Goal: Information Seeking & Learning: Learn about a topic

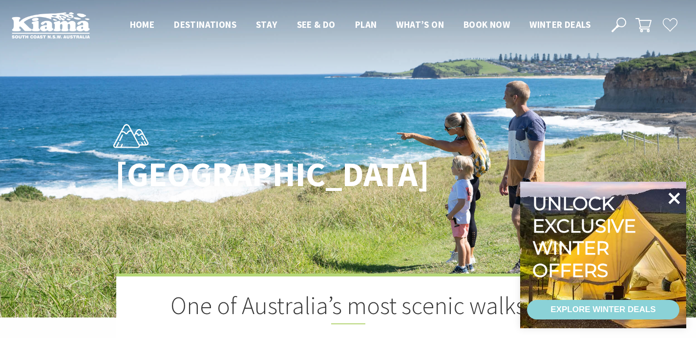
click at [674, 196] on icon at bounding box center [673, 198] width 23 height 23
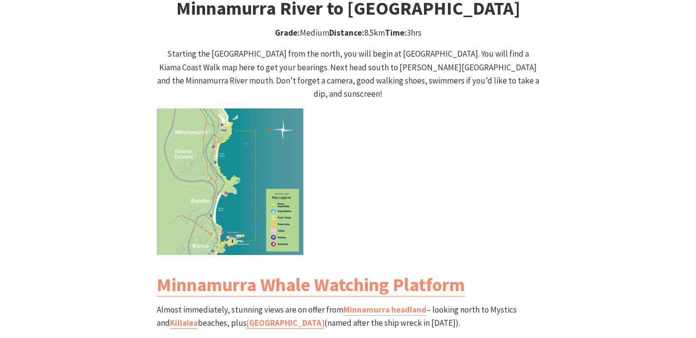
scroll to position [989, 0]
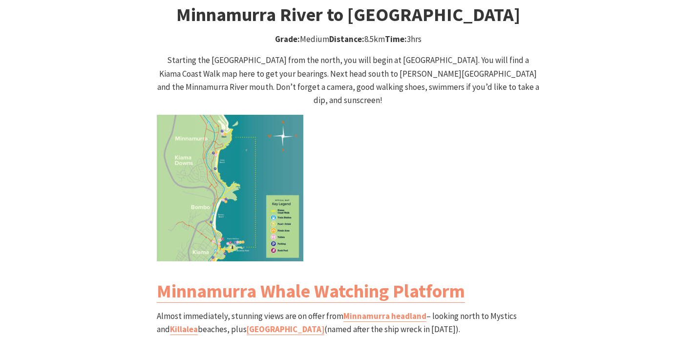
drag, startPoint x: 411, startPoint y: 21, endPoint x: 426, endPoint y: 22, distance: 15.7
click at [426, 33] on p "Grade: Medium Distance: 8.5km Time: 3hrs" at bounding box center [348, 39] width 383 height 13
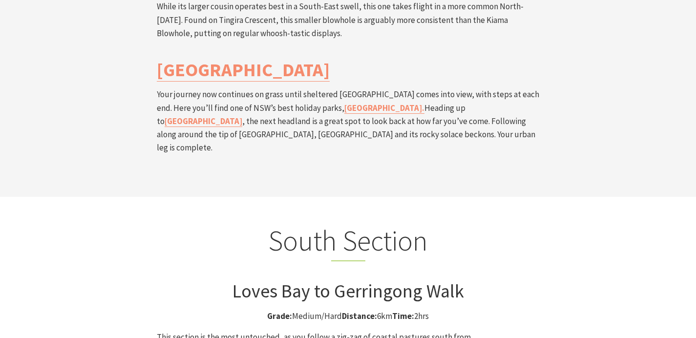
scroll to position [2299, 0]
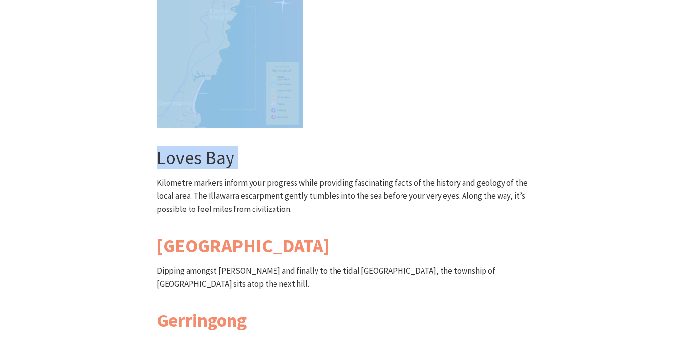
drag, startPoint x: 206, startPoint y: 183, endPoint x: 341, endPoint y: 75, distance: 173.0
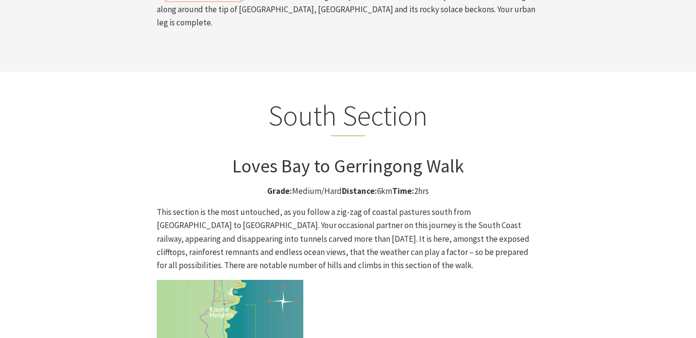
scroll to position [2422, 0]
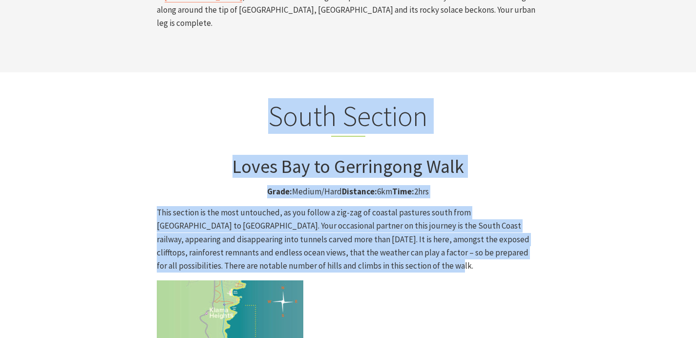
drag, startPoint x: 251, startPoint y: 30, endPoint x: 381, endPoint y: 167, distance: 188.3
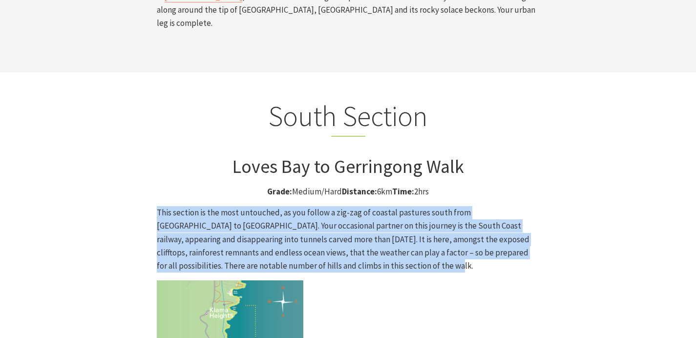
drag, startPoint x: 147, startPoint y: 117, endPoint x: 360, endPoint y: 164, distance: 217.5
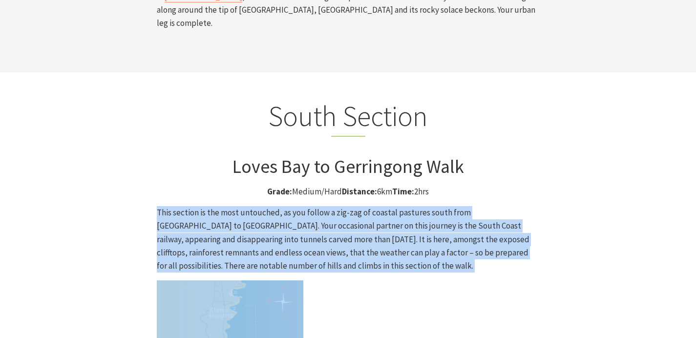
drag, startPoint x: 147, startPoint y: 117, endPoint x: 355, endPoint y: 177, distance: 216.1
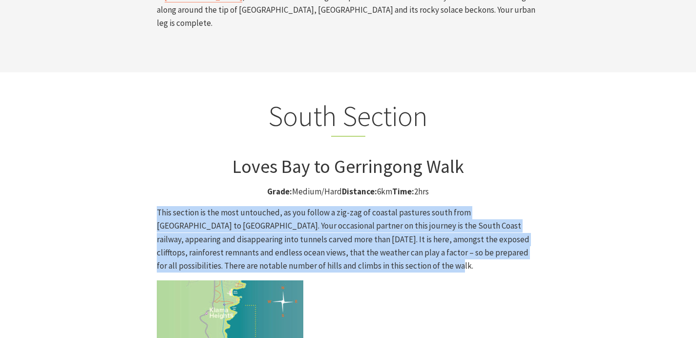
drag, startPoint x: 140, startPoint y: 117, endPoint x: 365, endPoint y: 167, distance: 230.5
drag, startPoint x: 129, startPoint y: 118, endPoint x: 364, endPoint y: 169, distance: 240.4
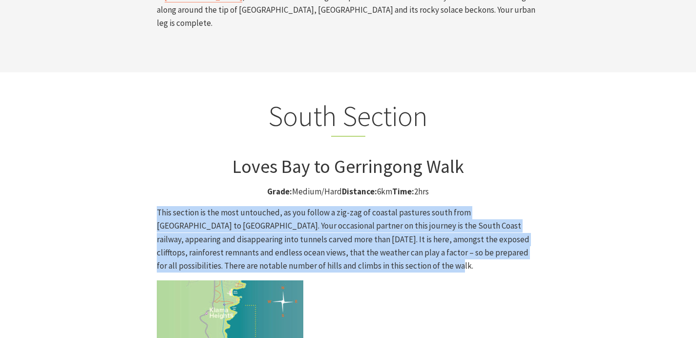
drag, startPoint x: 143, startPoint y: 112, endPoint x: 366, endPoint y: 171, distance: 230.7
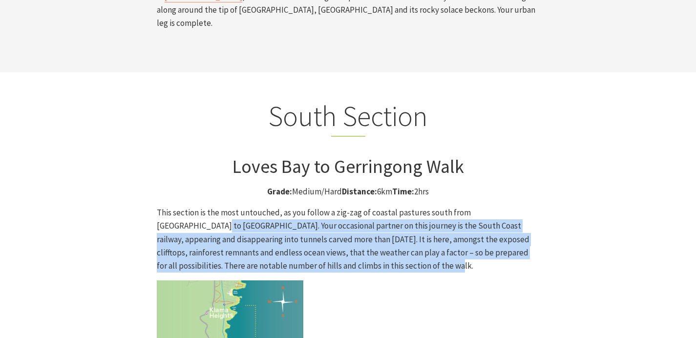
drag, startPoint x: 151, startPoint y: 125, endPoint x: 415, endPoint y: 171, distance: 268.2
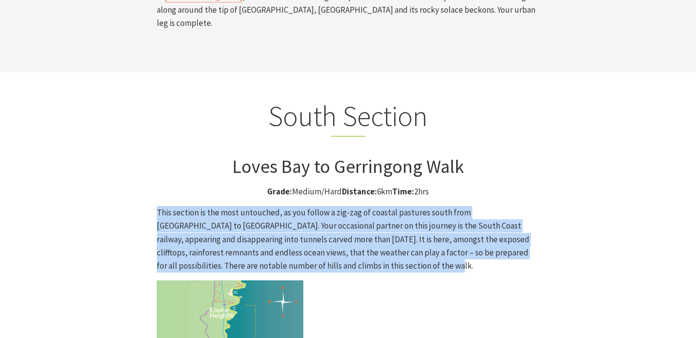
drag, startPoint x: 157, startPoint y: 118, endPoint x: 369, endPoint y: 169, distance: 217.6
drag, startPoint x: 146, startPoint y: 119, endPoint x: 375, endPoint y: 167, distance: 234.0
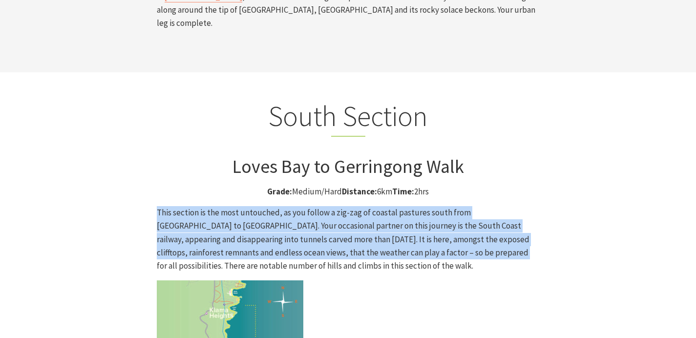
drag, startPoint x: 121, startPoint y: 110, endPoint x: 418, endPoint y: 156, distance: 300.4
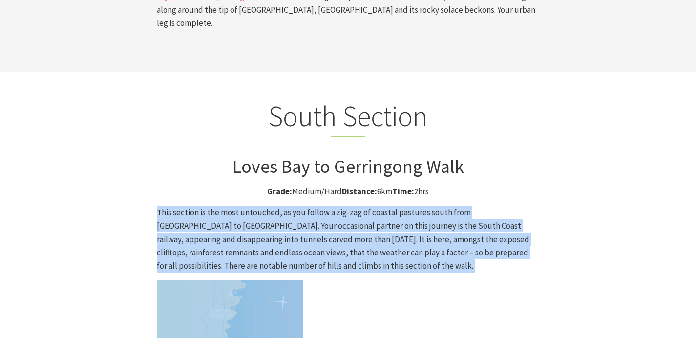
drag, startPoint x: 150, startPoint y: 120, endPoint x: 416, endPoint y: 205, distance: 278.3
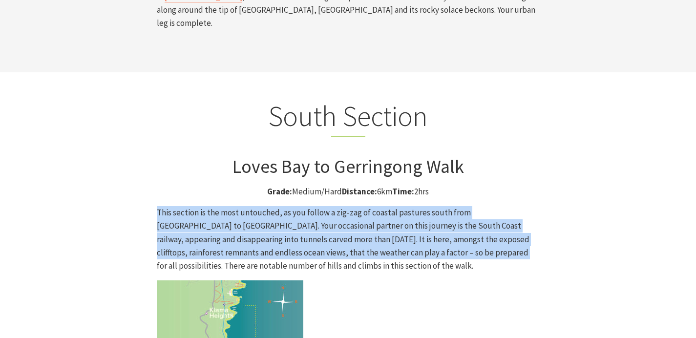
drag, startPoint x: 96, startPoint y: 108, endPoint x: 422, endPoint y: 156, distance: 330.3
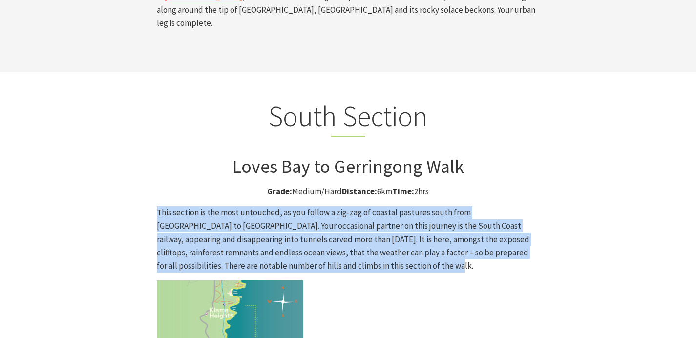
drag, startPoint x: 115, startPoint y: 122, endPoint x: 374, endPoint y: 173, distance: 263.9
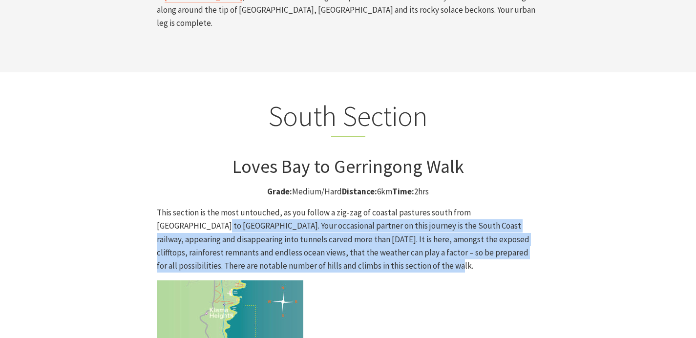
drag, startPoint x: 123, startPoint y: 124, endPoint x: 384, endPoint y: 168, distance: 265.0
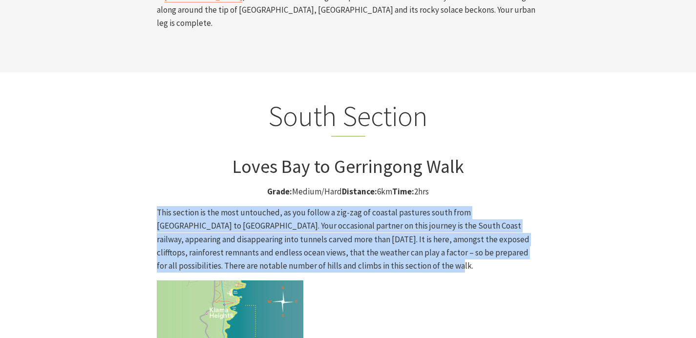
drag, startPoint x: 130, startPoint y: 121, endPoint x: 370, endPoint y: 162, distance: 243.7
drag, startPoint x: 143, startPoint y: 116, endPoint x: 340, endPoint y: 167, distance: 203.7
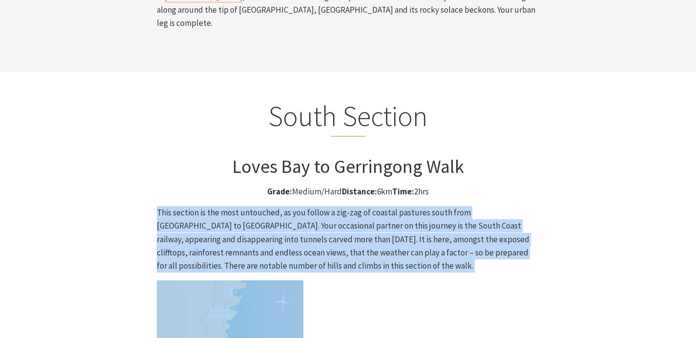
drag, startPoint x: 137, startPoint y: 117, endPoint x: 438, endPoint y: 196, distance: 311.5
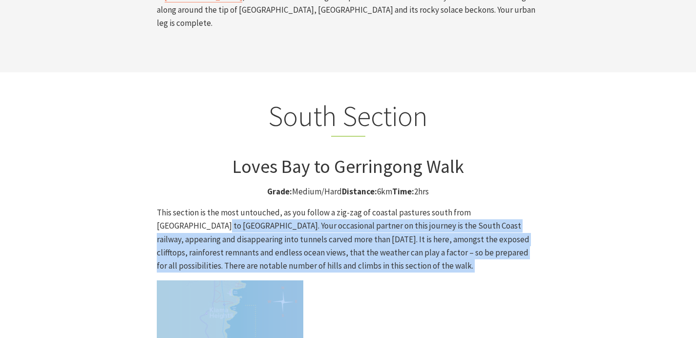
drag, startPoint x: 133, startPoint y: 123, endPoint x: 525, endPoint y: 302, distance: 431.2
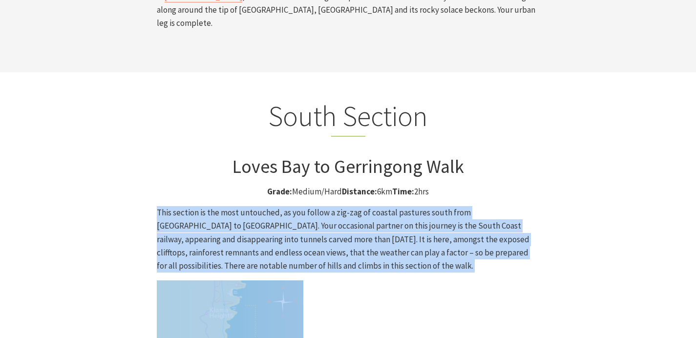
drag, startPoint x: 140, startPoint y: 112, endPoint x: 491, endPoint y: 263, distance: 382.2
drag, startPoint x: 162, startPoint y: 117, endPoint x: 451, endPoint y: 283, distance: 333.2
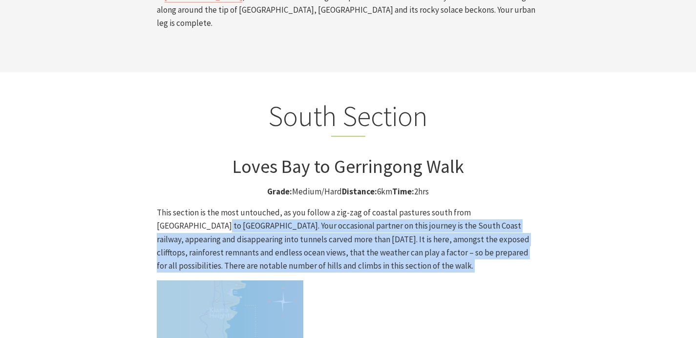
drag, startPoint x: 155, startPoint y: 130, endPoint x: 395, endPoint y: 210, distance: 252.3
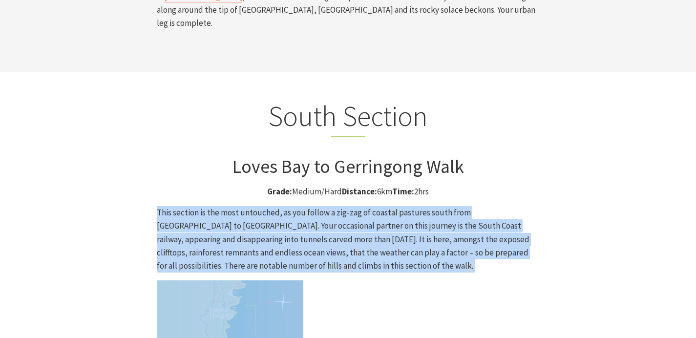
drag, startPoint x: 81, startPoint y: 105, endPoint x: 374, endPoint y: 210, distance: 311.1
drag, startPoint x: 171, startPoint y: 121, endPoint x: 365, endPoint y: 189, distance: 205.6
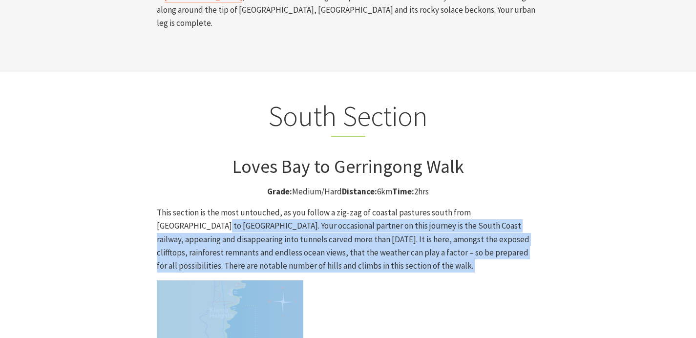
drag, startPoint x: 143, startPoint y: 124, endPoint x: 348, endPoint y: 213, distance: 224.4
drag, startPoint x: 152, startPoint y: 130, endPoint x: 362, endPoint y: 224, distance: 230.0
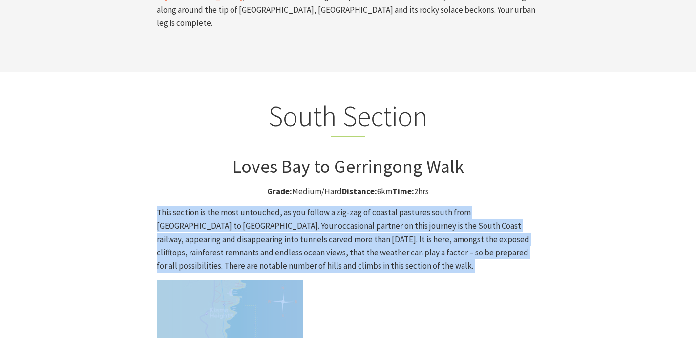
drag, startPoint x: 105, startPoint y: 113, endPoint x: 367, endPoint y: 241, distance: 291.8
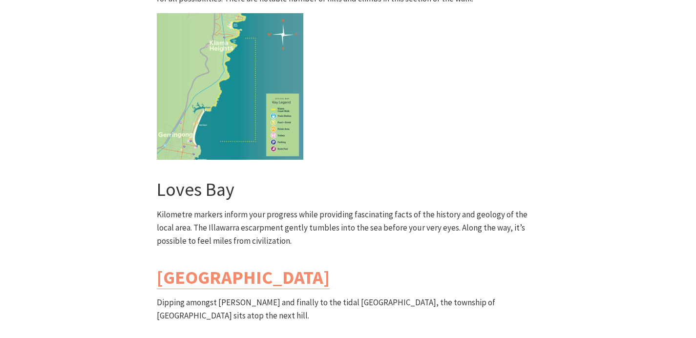
scroll to position [2716, 0]
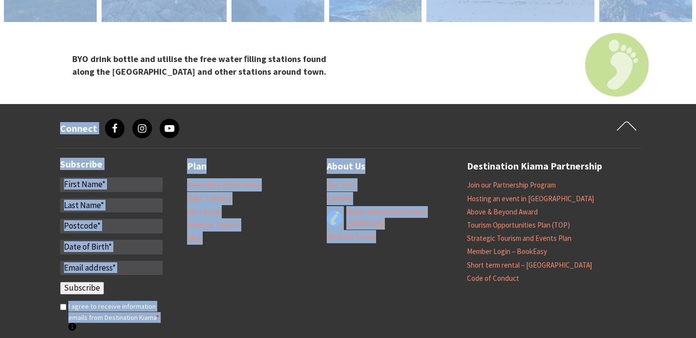
drag, startPoint x: 148, startPoint y: 70, endPoint x: 423, endPoint y: 179, distance: 296.0
click at [423, 179] on div "Plan Kiama Area Visitor Guide Maps + Guides Ask a Local Inclusive Tourism Blog …" at bounding box center [397, 250] width 420 height 184
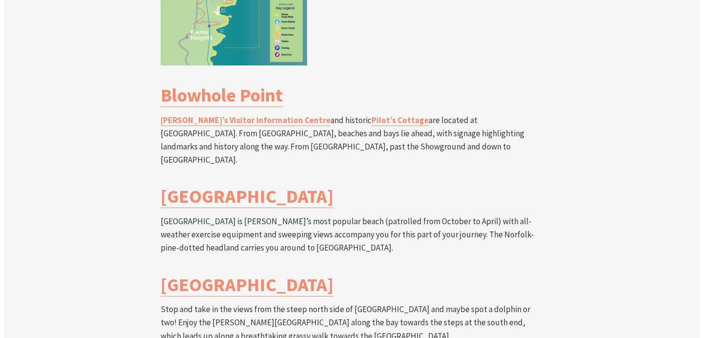
scroll to position [1892, 0]
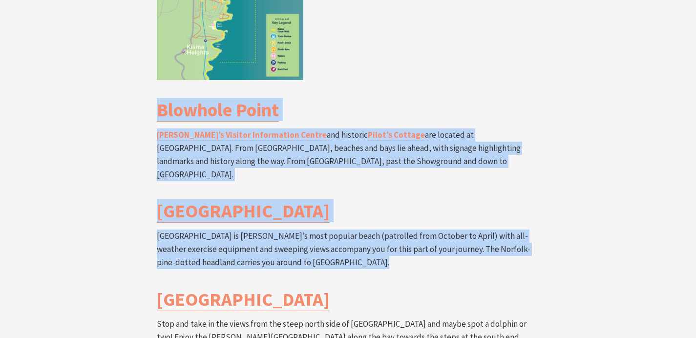
drag, startPoint x: 74, startPoint y: 47, endPoint x: 382, endPoint y: 192, distance: 340.6
click at [382, 192] on div "Mid Section Kiama Blowhole to [GEOGRAPHIC_DATA] Grade: Medium/Hard Distance: 6 …" at bounding box center [348, 177] width 586 height 850
click at [382, 192] on div "Mid Section Kiama Blowhole to [GEOGRAPHIC_DATA] Grade: Medium/Hard Distance: 6 …" at bounding box center [348, 177] width 391 height 850
drag, startPoint x: 115, startPoint y: 41, endPoint x: 373, endPoint y: 190, distance: 298.0
click at [373, 191] on div "Mid Section Kiama Blowhole to [GEOGRAPHIC_DATA] Grade: Medium/Hard Distance: 6 …" at bounding box center [348, 177] width 586 height 850
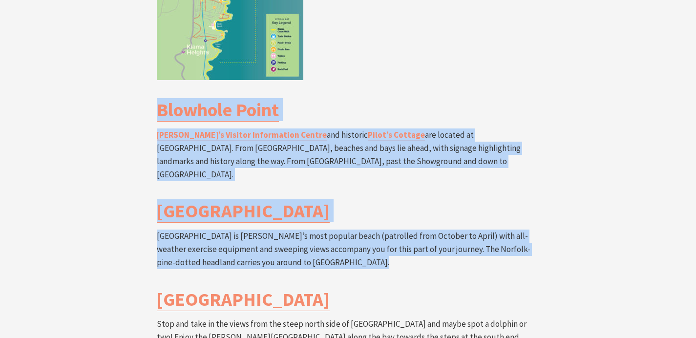
click at [373, 190] on div "Mid Section Kiama Blowhole to [GEOGRAPHIC_DATA] Grade: Medium/Hard Distance: 6 …" at bounding box center [348, 177] width 391 height 850
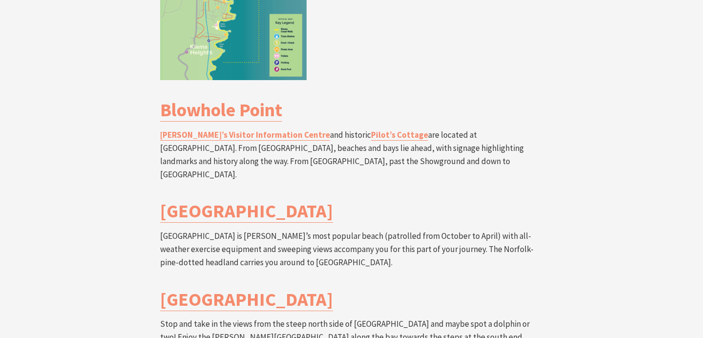
scroll to position [313, 715]
